Goal: Transaction & Acquisition: Book appointment/travel/reservation

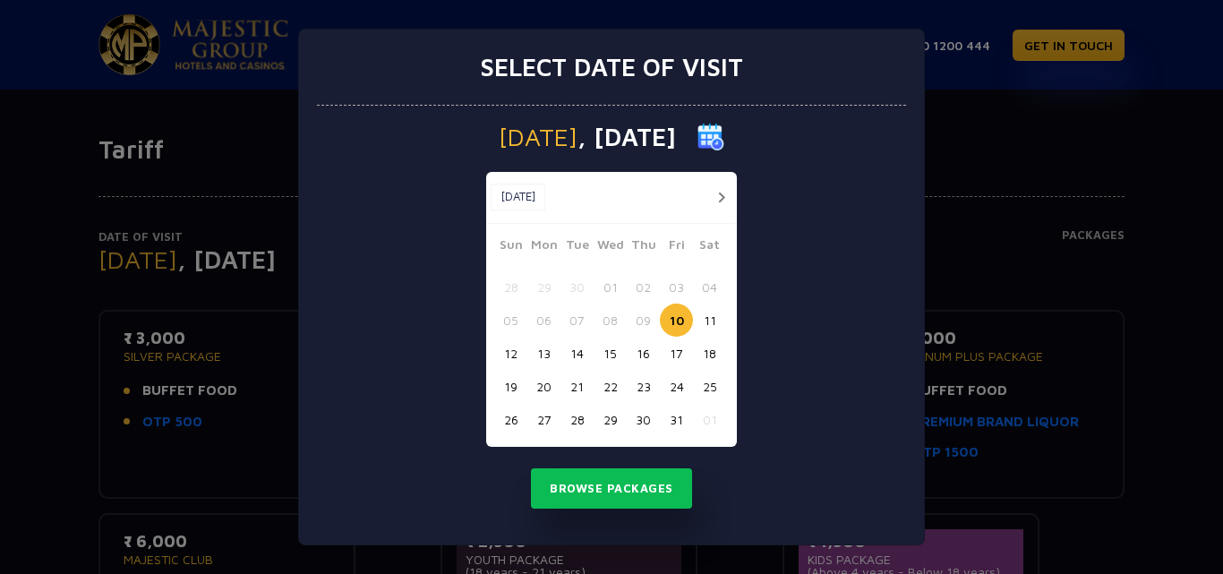
click at [537, 353] on button "13" at bounding box center [543, 353] width 33 height 33
click at [617, 491] on button "Browse Packages" at bounding box center [611, 488] width 161 height 41
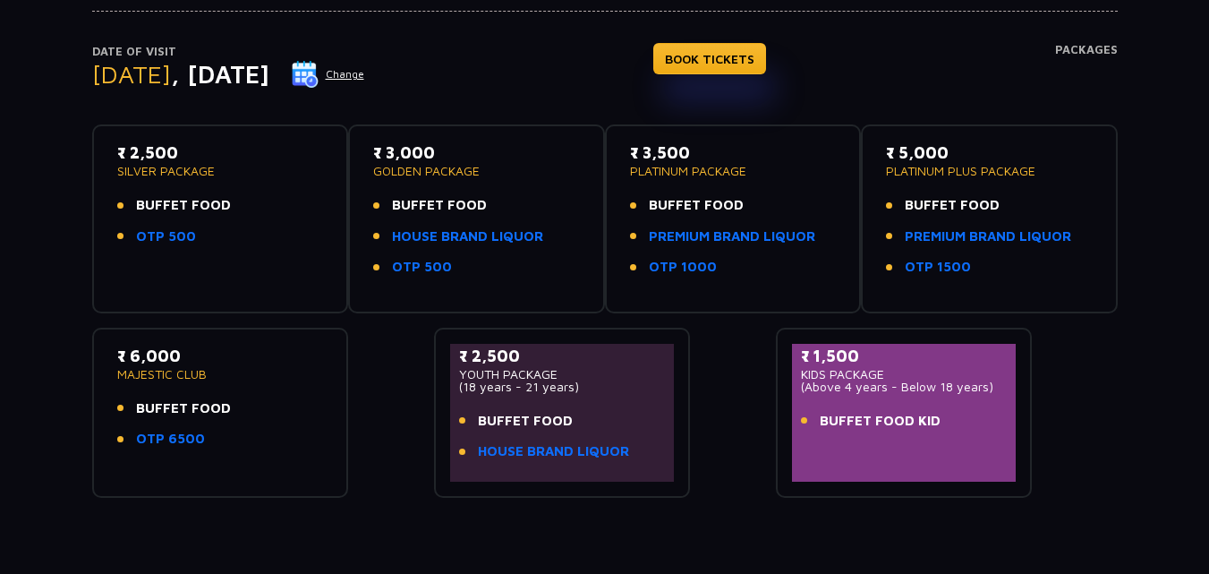
scroll to position [90, 0]
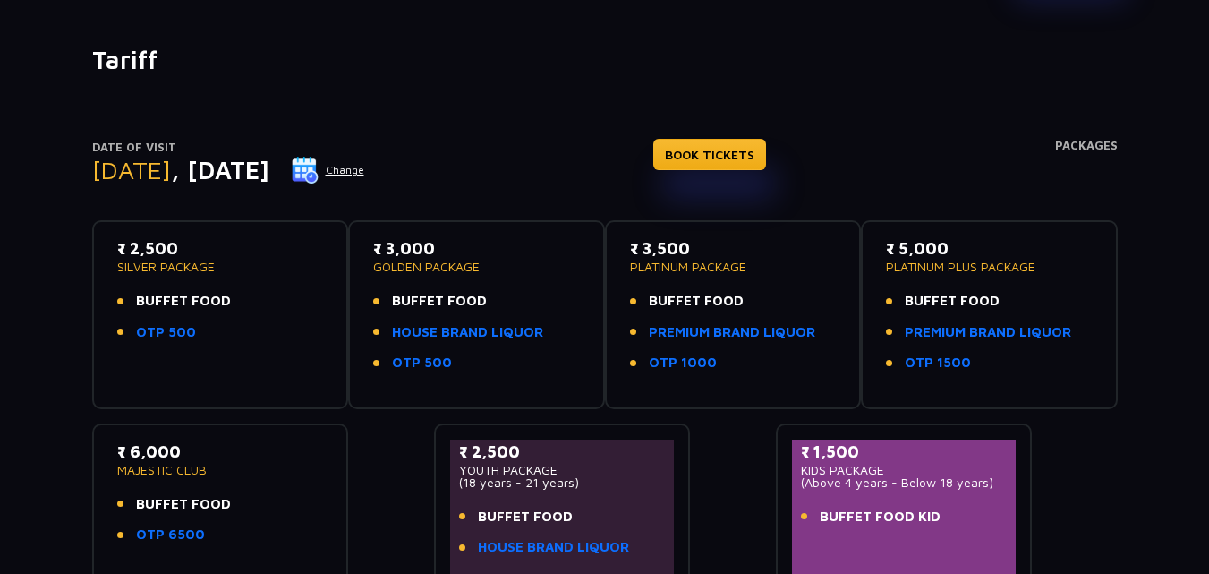
click at [227, 281] on div "₹ 2,500 SILVER PACKAGE BUFFET FOOD OTP 500" at bounding box center [220, 294] width 207 height 116
click at [248, 281] on div "₹ 2,500 SILVER PACKAGE BUFFET FOOD OTP 500" at bounding box center [220, 294] width 207 height 116
click at [759, 156] on link "BOOK TICKETS" at bounding box center [709, 154] width 113 height 31
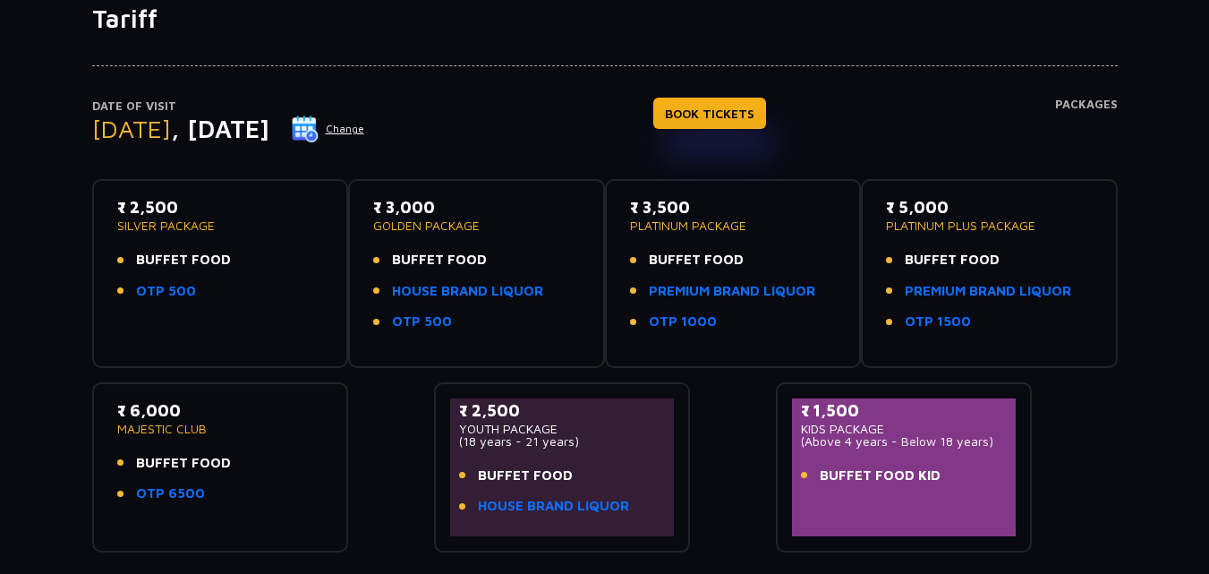
scroll to position [0, 0]
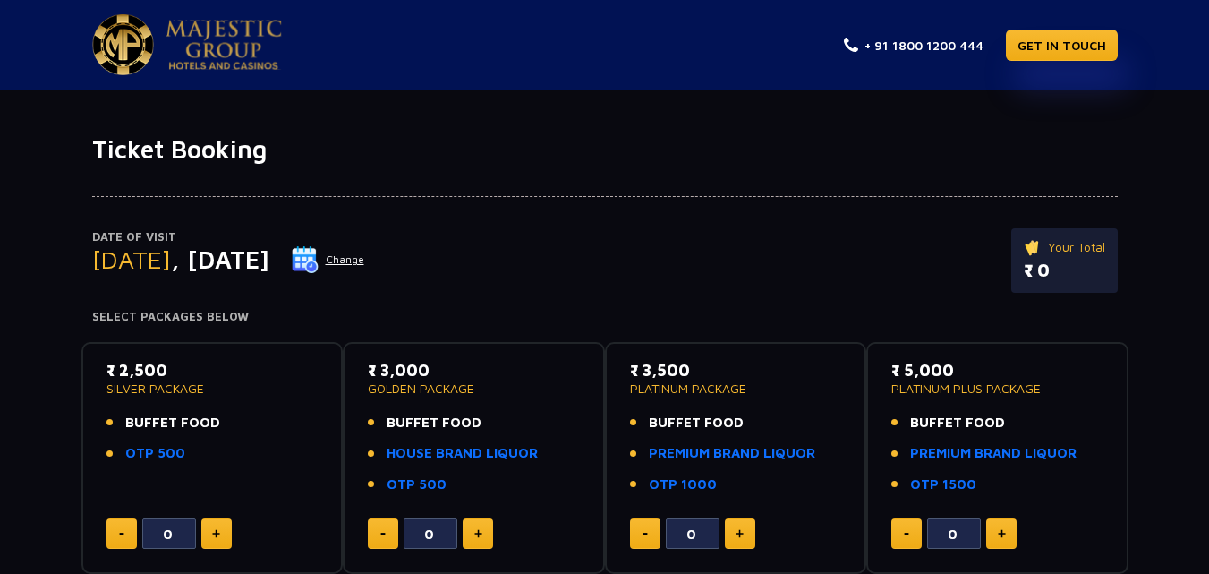
scroll to position [90, 0]
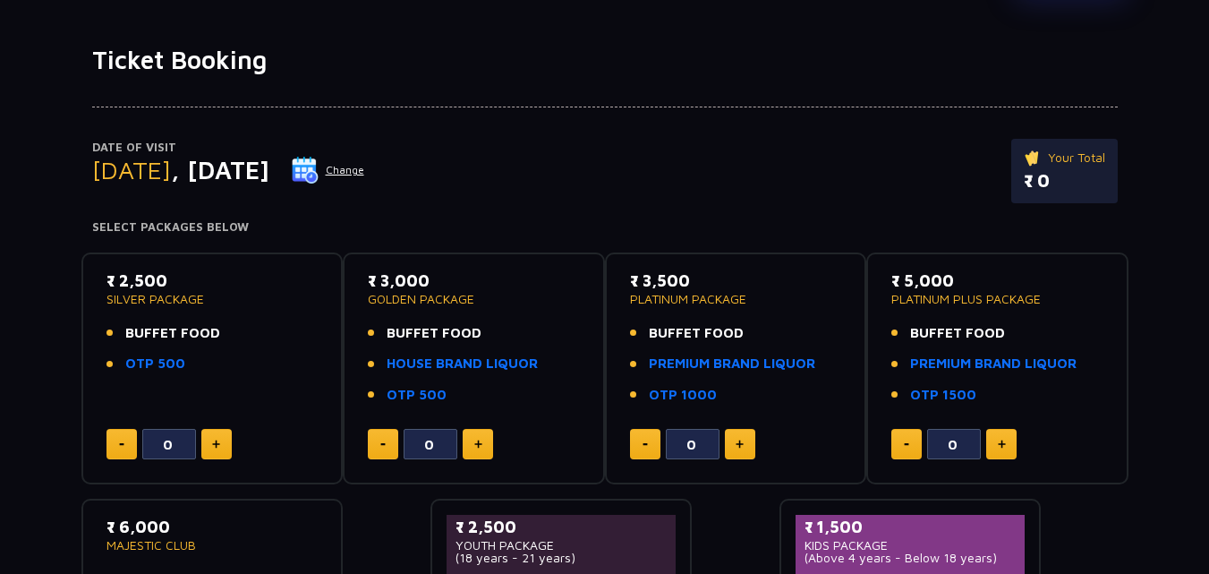
click at [215, 444] on img at bounding box center [216, 444] width 8 height 9
click at [223, 438] on button at bounding box center [216, 444] width 30 height 30
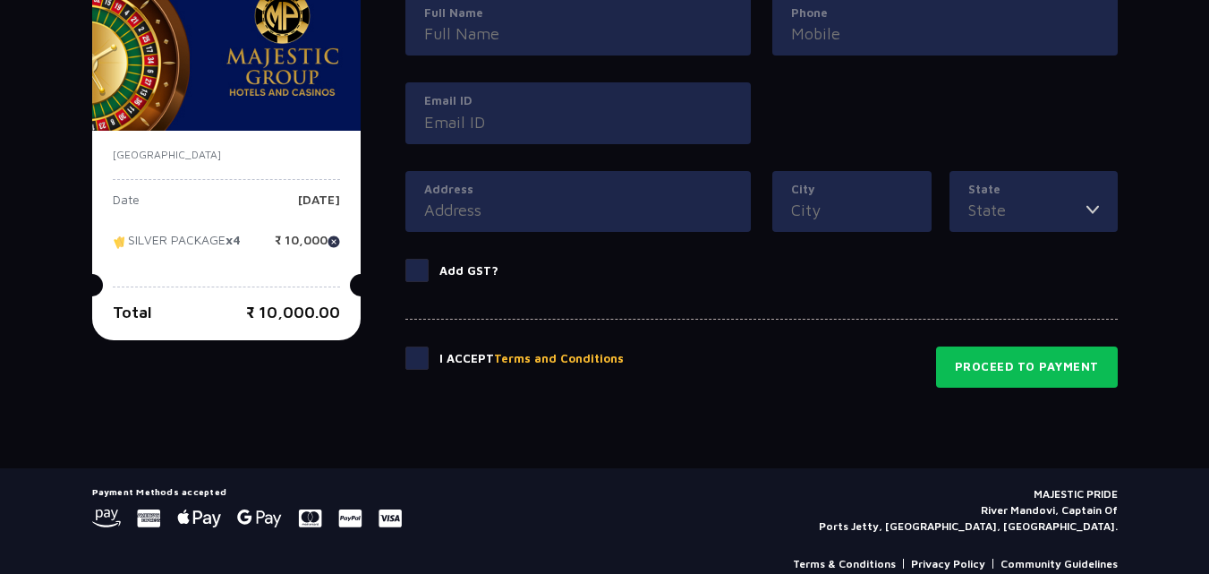
scroll to position [942, 0]
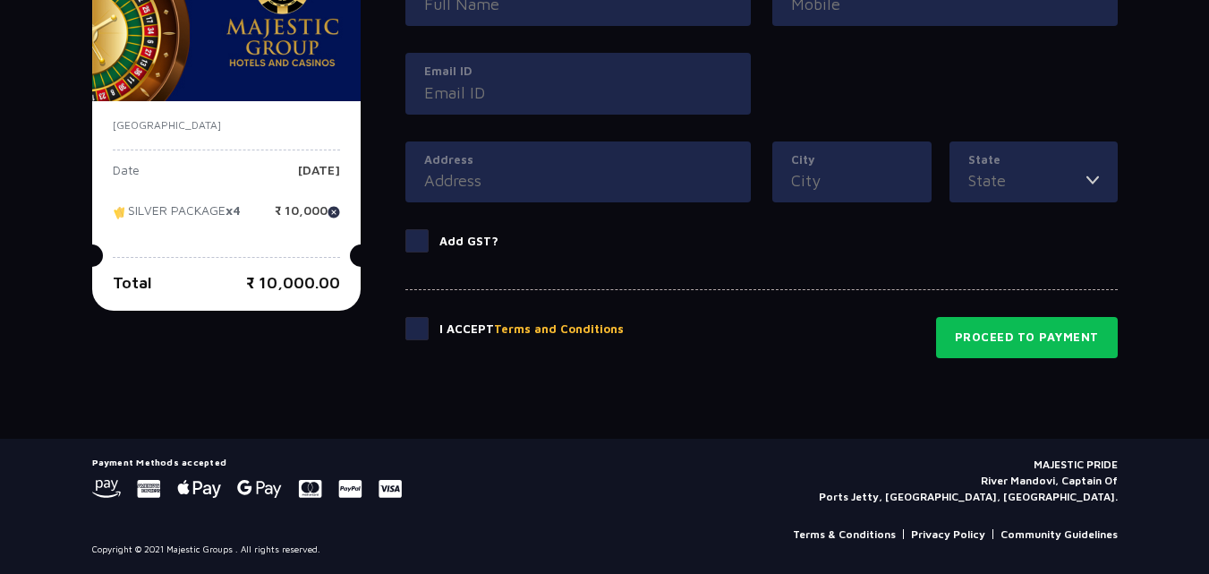
click at [182, 217] on p "SILVER PACKAGE x4" at bounding box center [177, 217] width 128 height 27
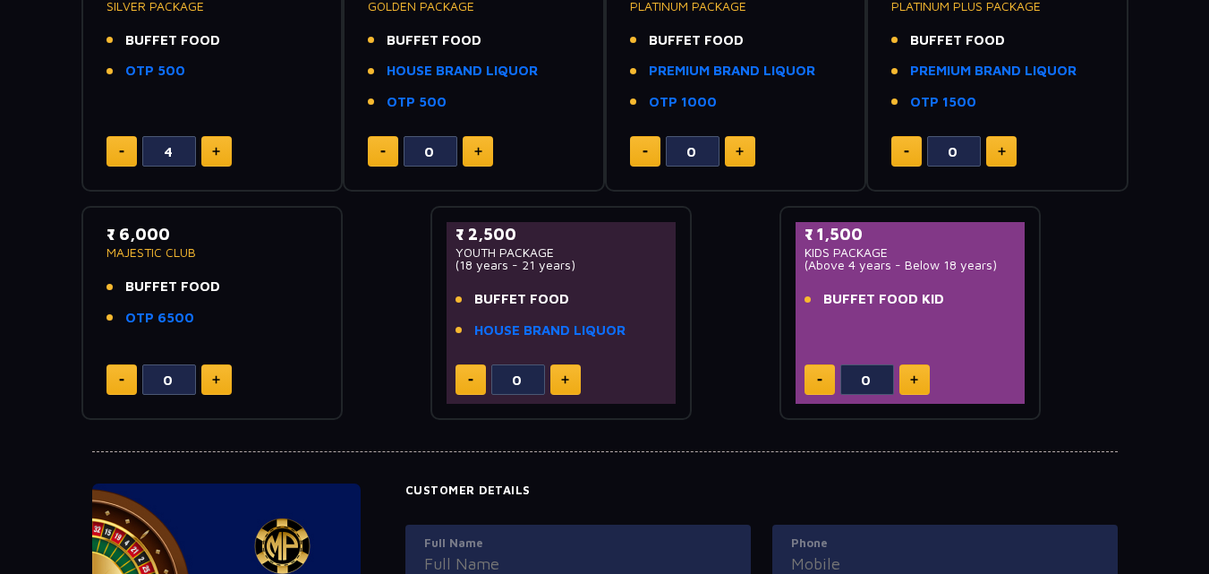
scroll to position [136, 0]
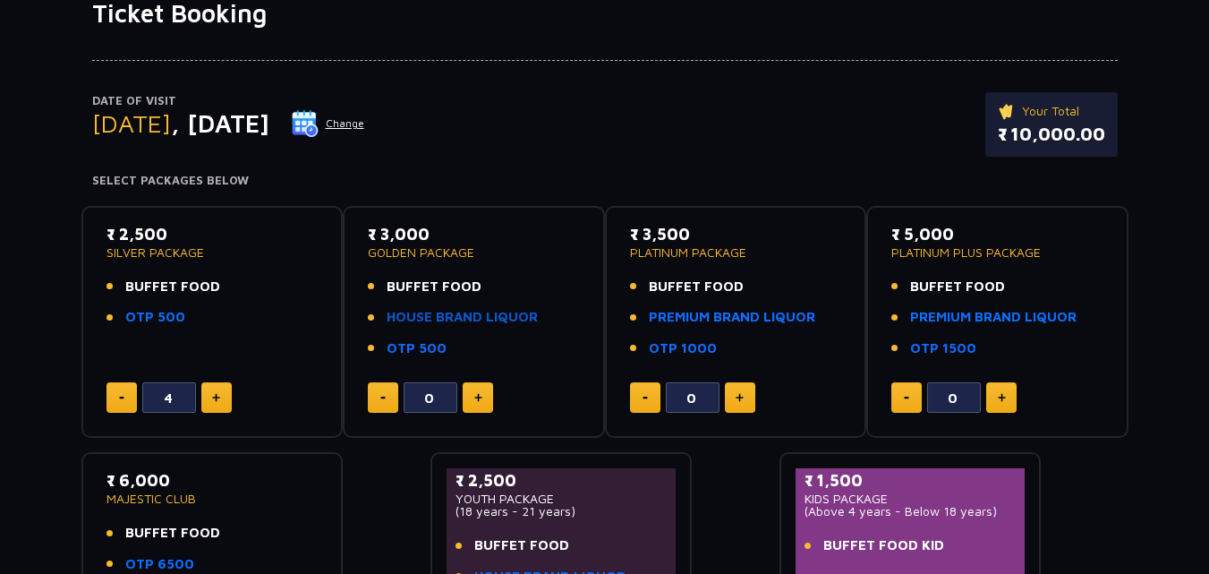
click at [501, 314] on link "HOUSE BRAND LIQUOR" at bounding box center [462, 317] width 151 height 21
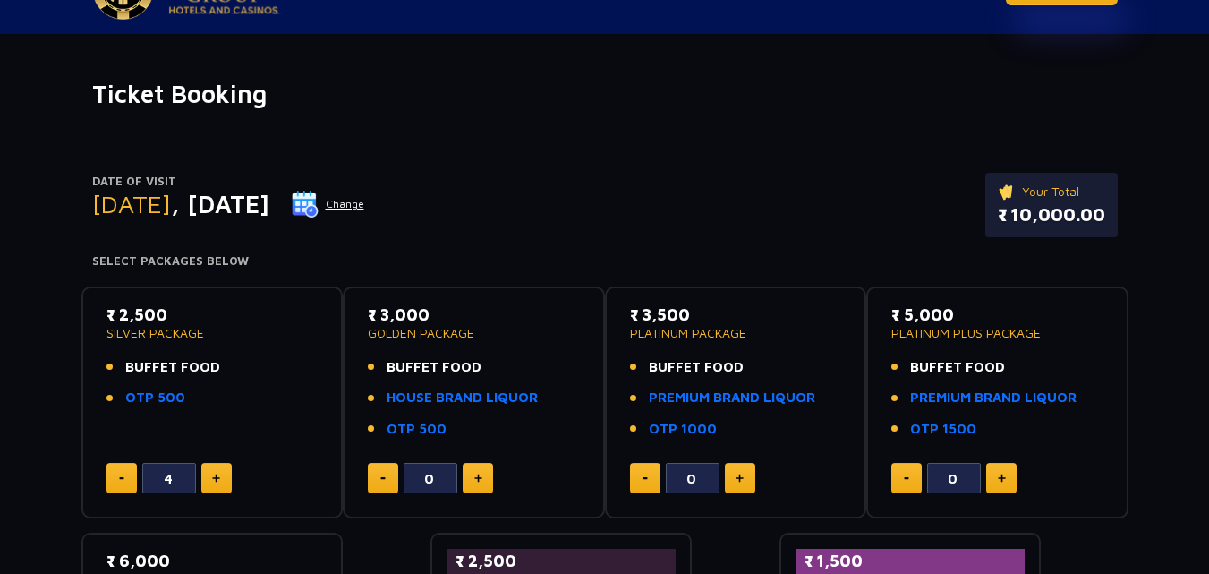
scroll to position [47, 0]
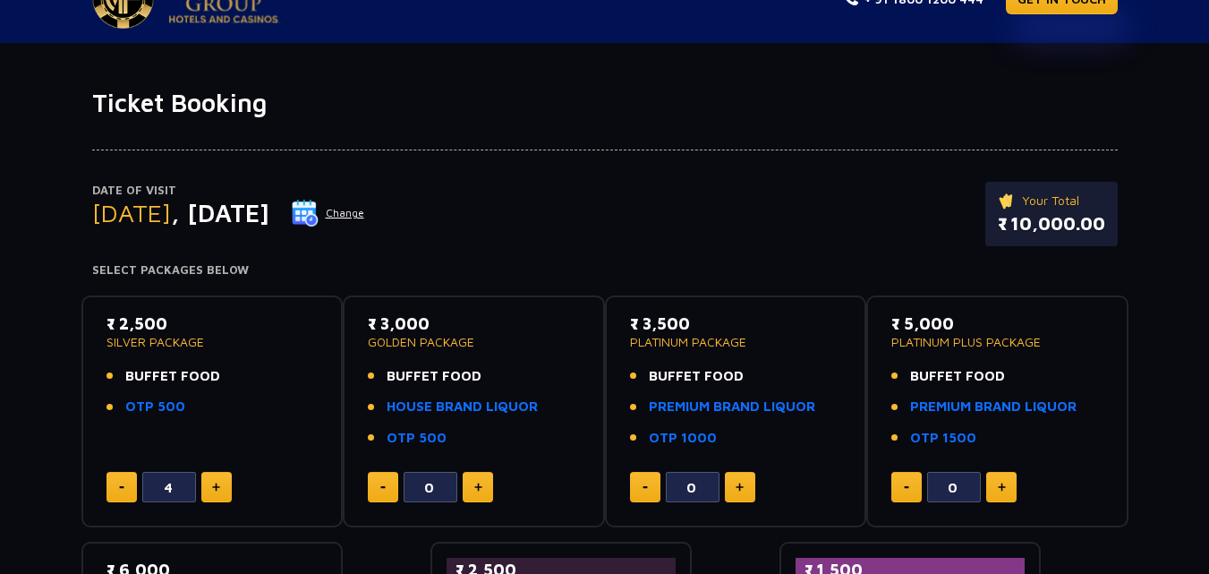
click at [134, 480] on button at bounding box center [122, 487] width 30 height 30
click at [134, 481] on button at bounding box center [122, 487] width 30 height 30
click at [132, 483] on button at bounding box center [122, 487] width 30 height 30
type input "0"
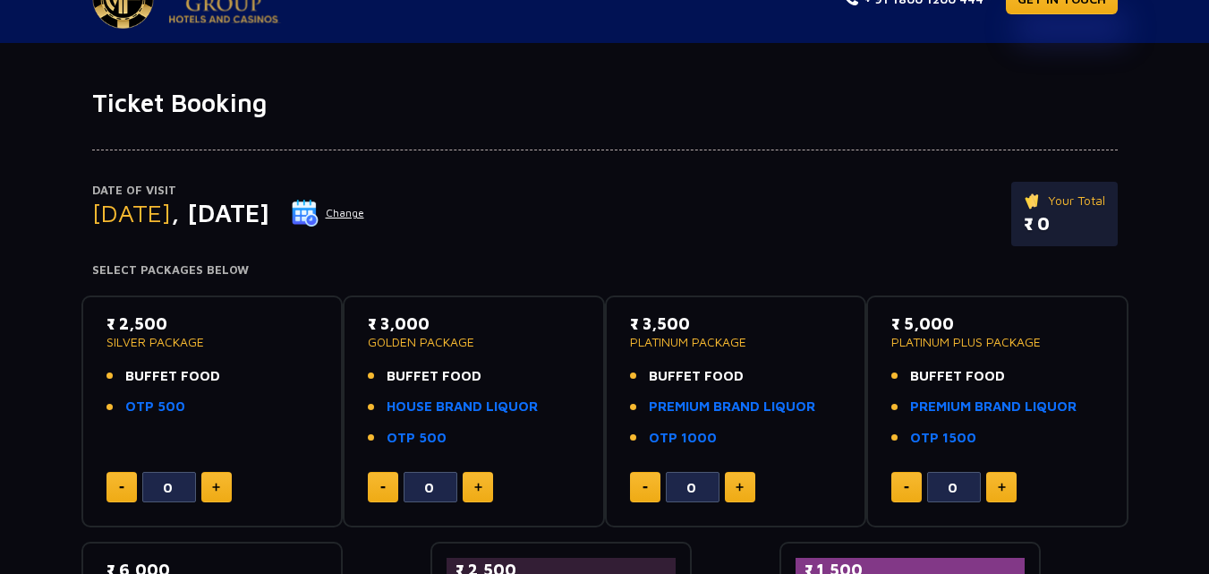
click at [478, 485] on img at bounding box center [478, 487] width 8 height 9
click at [479, 485] on img at bounding box center [478, 487] width 8 height 9
type input "4"
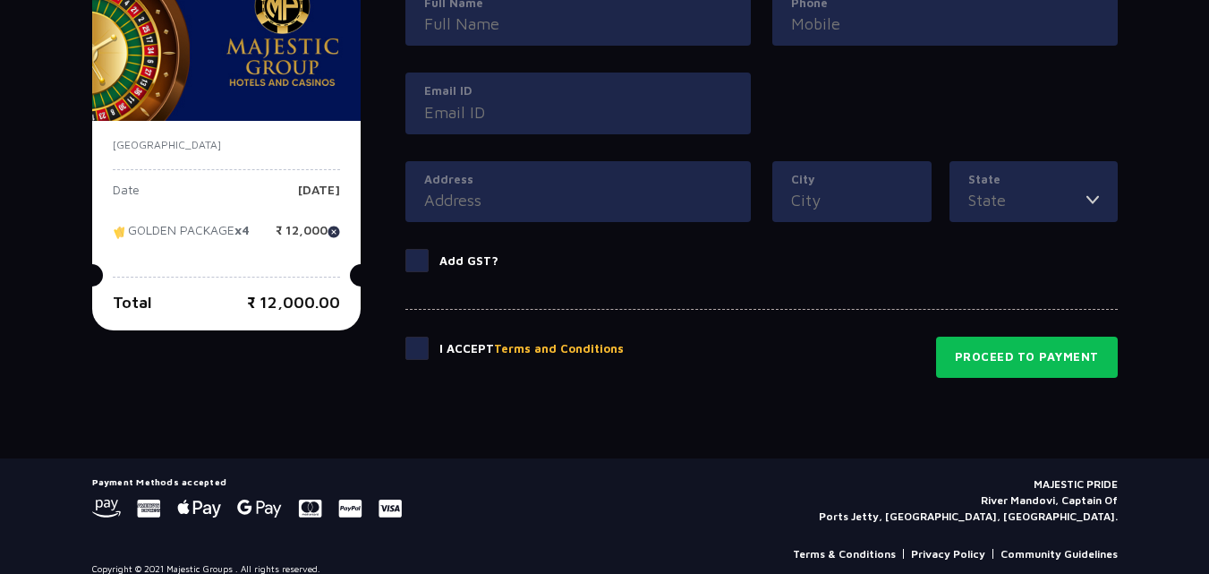
scroll to position [942, 0]
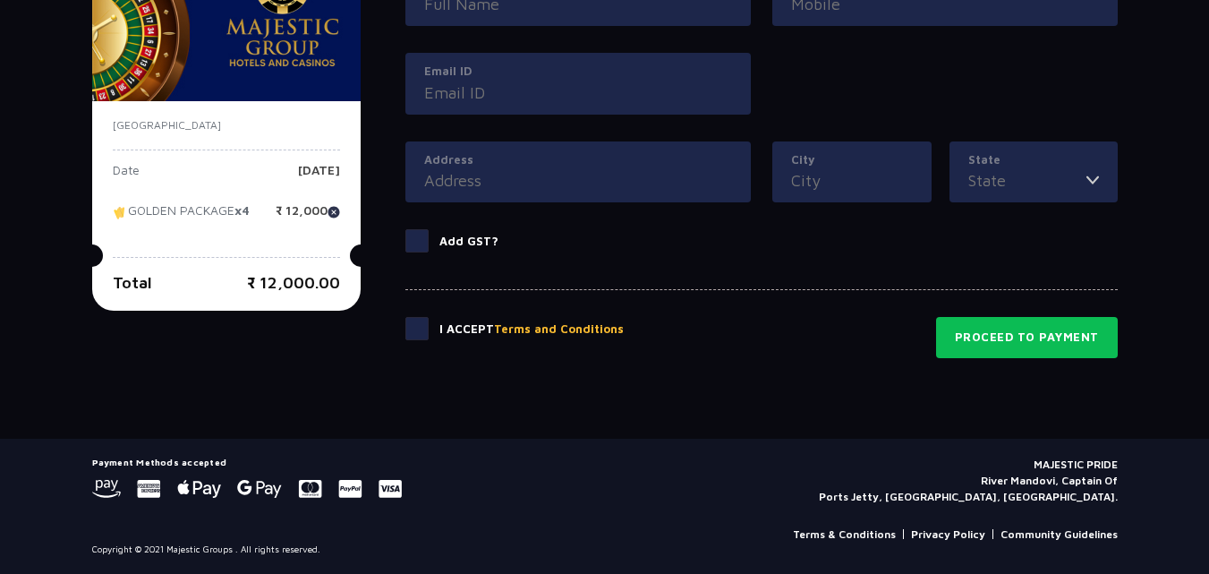
click at [423, 331] on span at bounding box center [417, 328] width 23 height 23
click at [0, 0] on input "checkbox" at bounding box center [0, 0] width 0 height 0
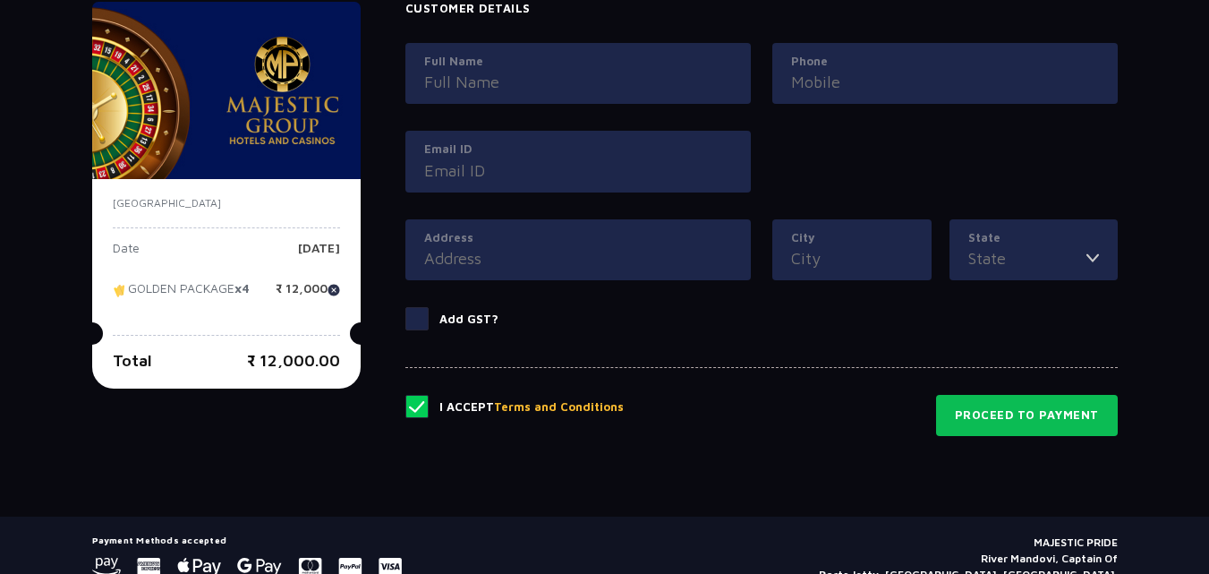
scroll to position [763, 0]
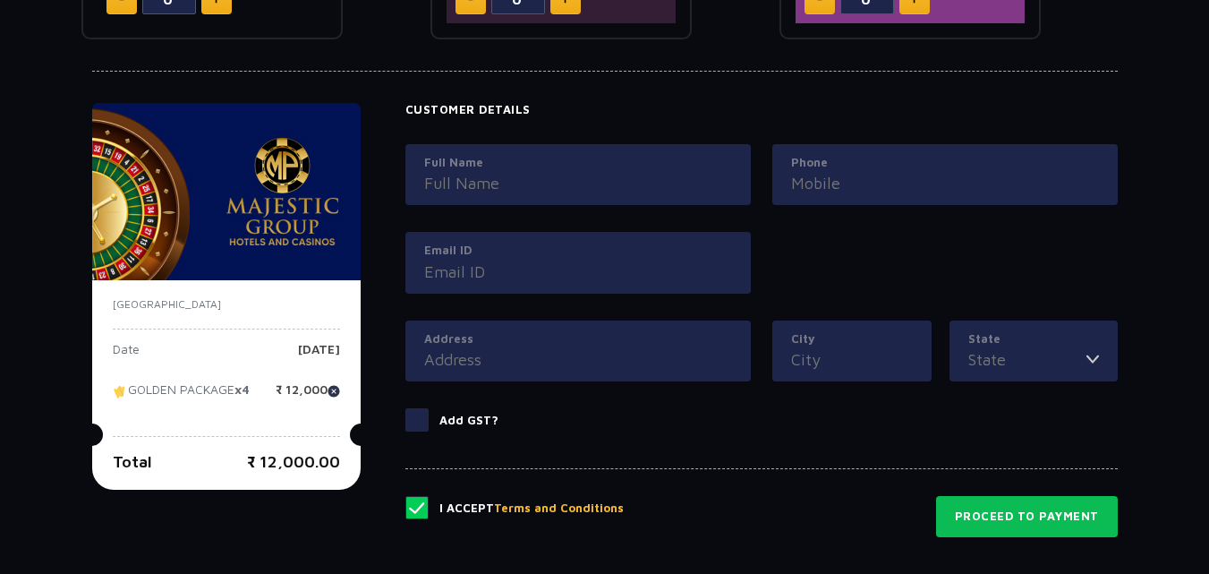
click at [541, 189] on input "Full Name" at bounding box center [578, 183] width 308 height 24
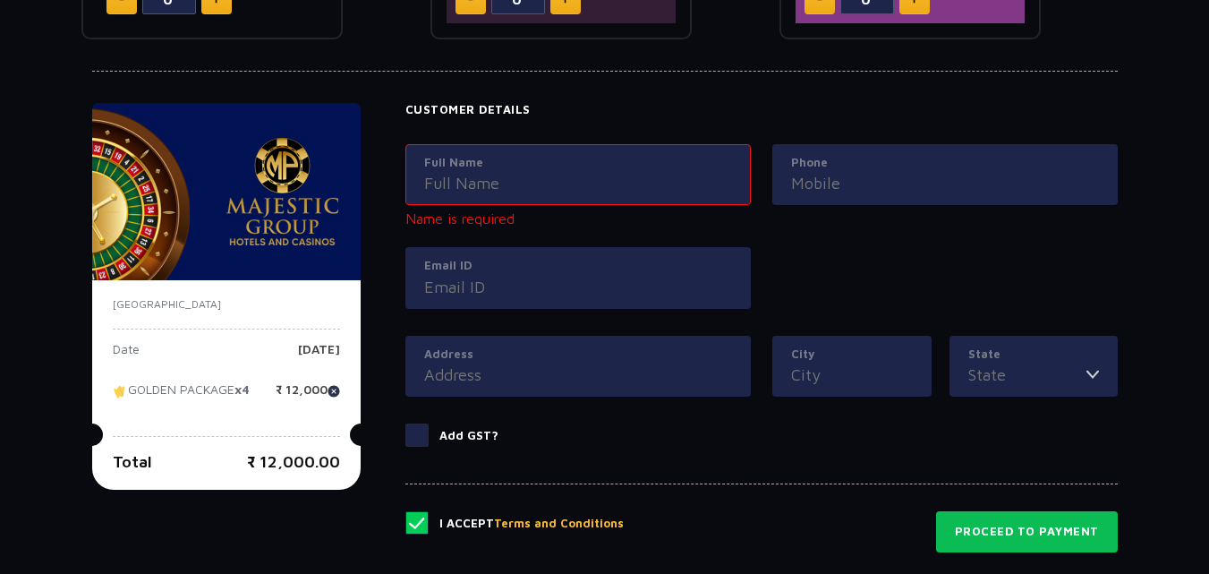
click at [850, 215] on div "Phone" at bounding box center [945, 196] width 367 height 104
click at [704, 188] on input "Full Name" at bounding box center [578, 183] width 308 height 24
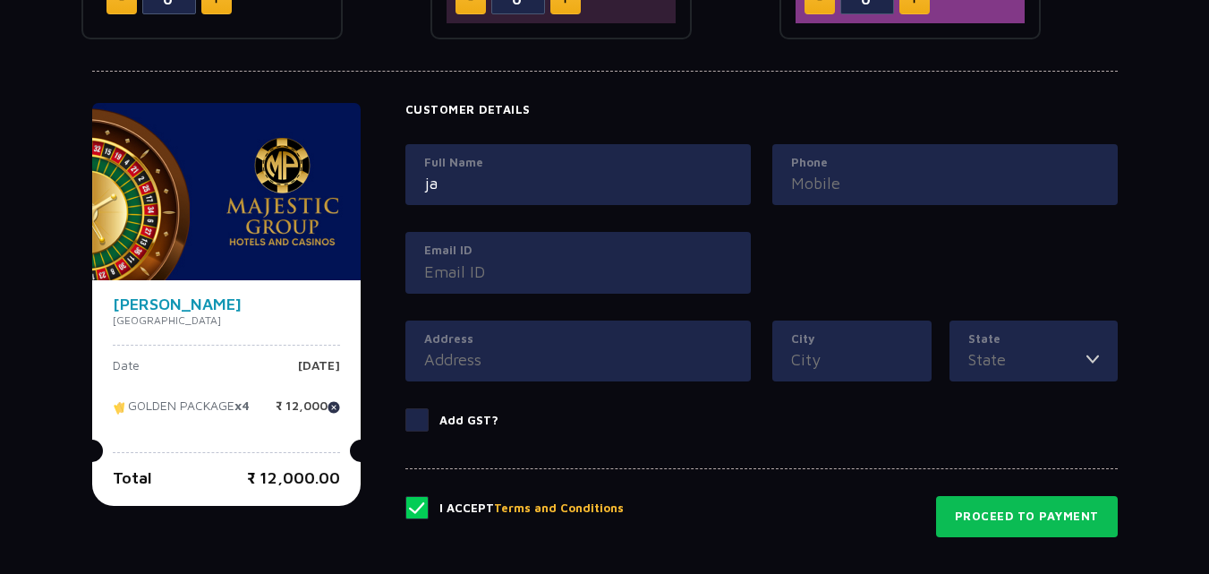
type input "j"
type input "Ajit"
click at [837, 181] on input "Phone" at bounding box center [945, 183] width 308 height 24
type input "9"
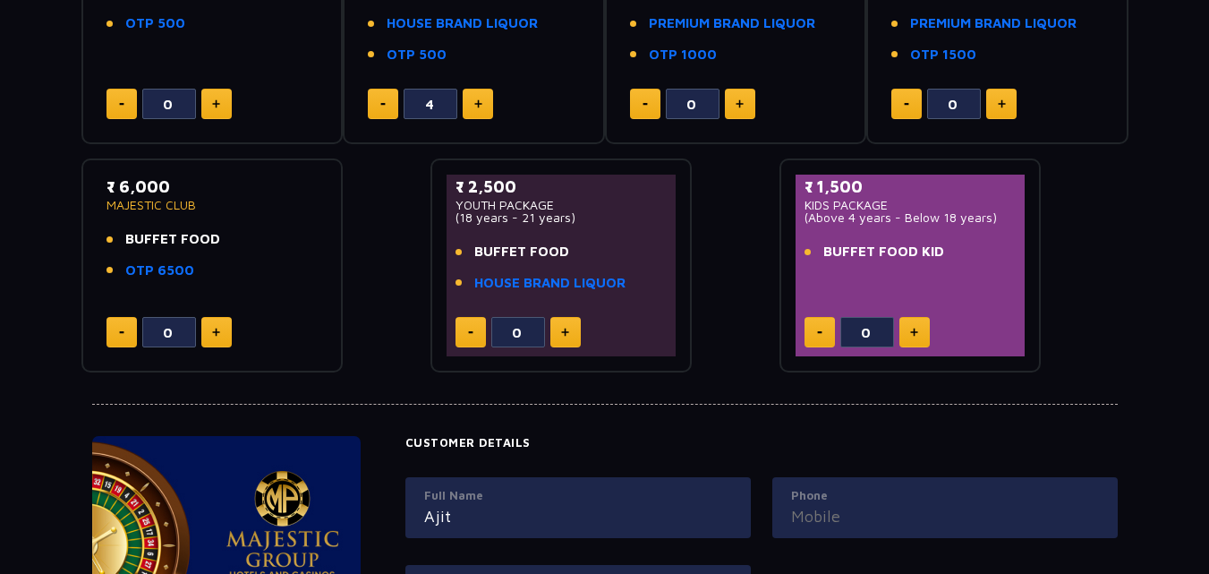
scroll to position [47, 0]
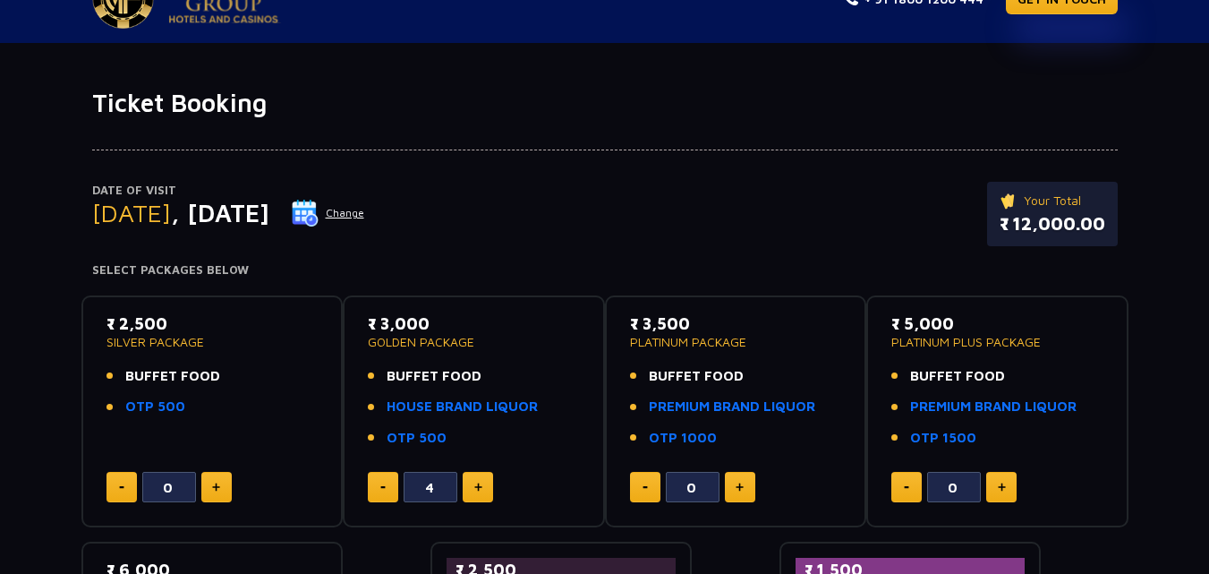
click at [391, 490] on button at bounding box center [383, 487] width 30 height 30
click at [383, 491] on button at bounding box center [383, 487] width 30 height 30
type input "0"
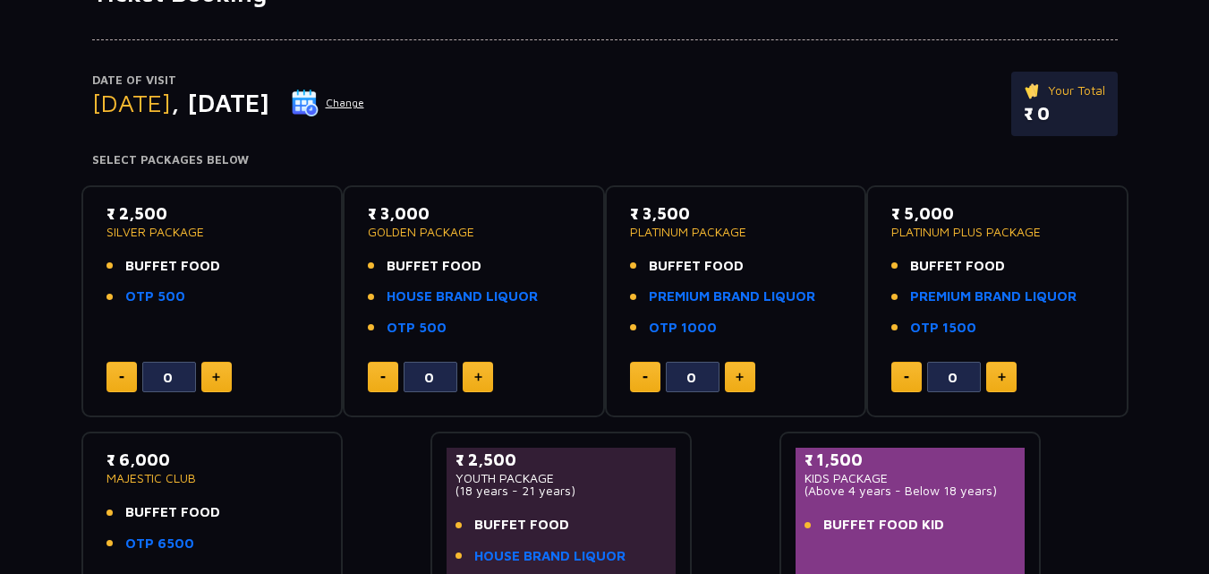
scroll to position [0, 0]
